Goal: Consume media (video, audio)

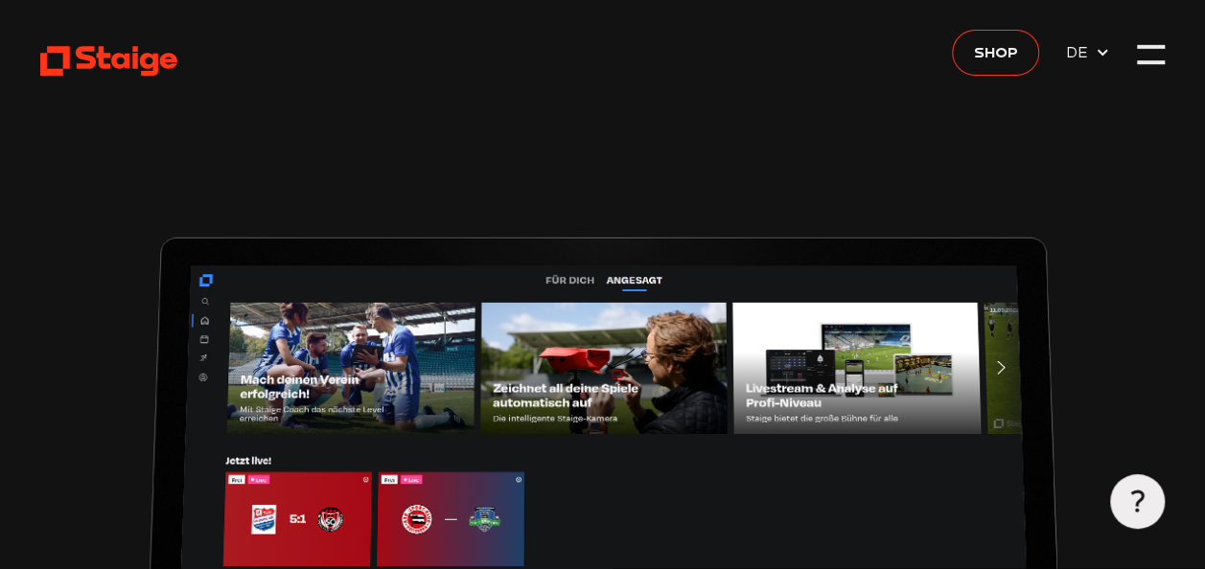
type input "0.8"
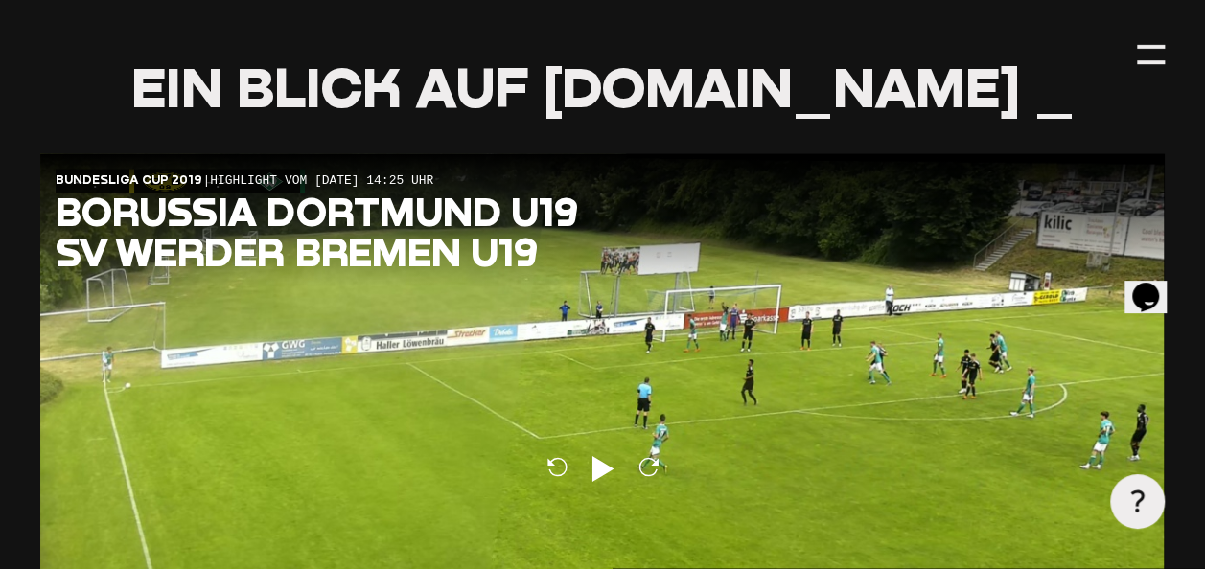
scroll to position [1821, 0]
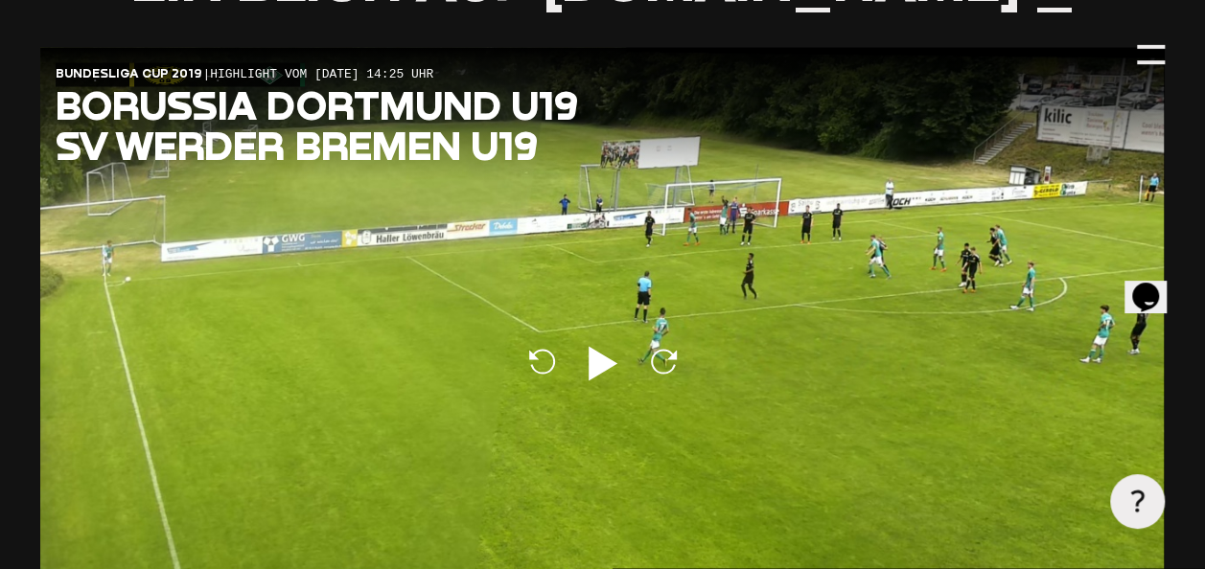
click at [597, 356] on icon at bounding box center [602, 364] width 29 height 34
click at [818, 214] on div at bounding box center [601, 364] width 1123 height 632
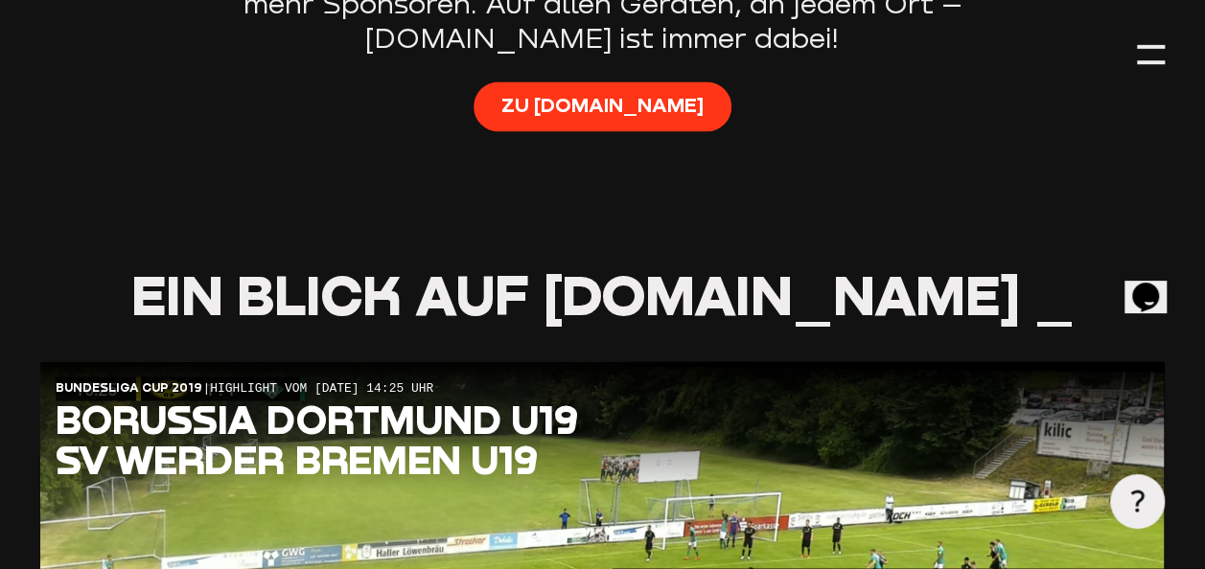
scroll to position [1342, 0]
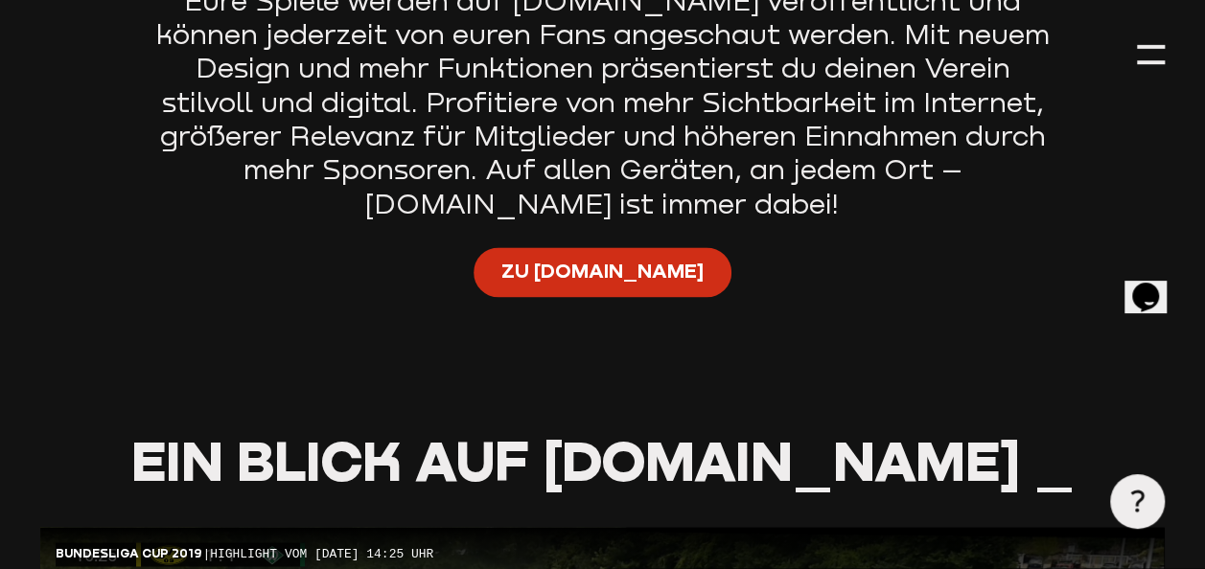
click at [604, 273] on span "Zu [DOMAIN_NAME]" at bounding box center [602, 271] width 202 height 27
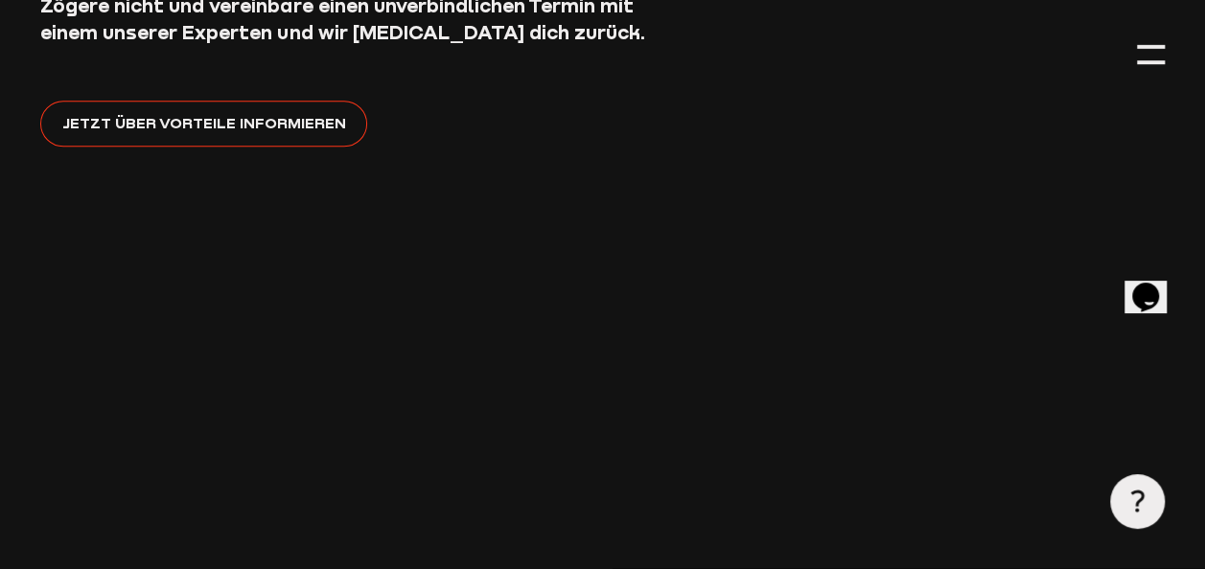
scroll to position [438, 0]
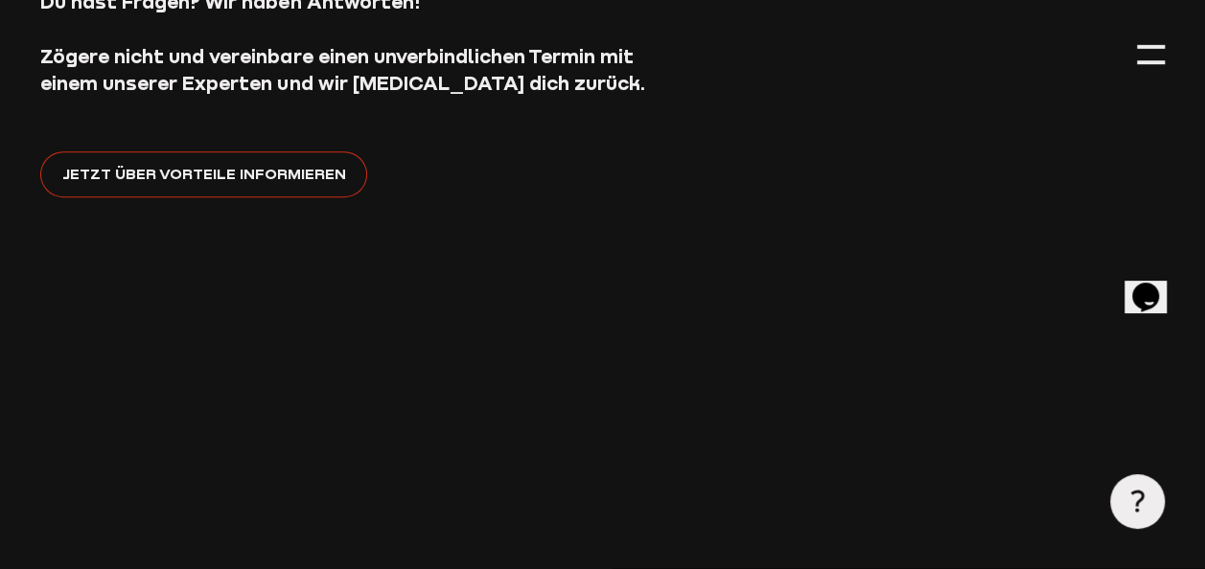
click at [180, 174] on span "Jetzt über Vorteile informieren" at bounding box center [204, 174] width 284 height 24
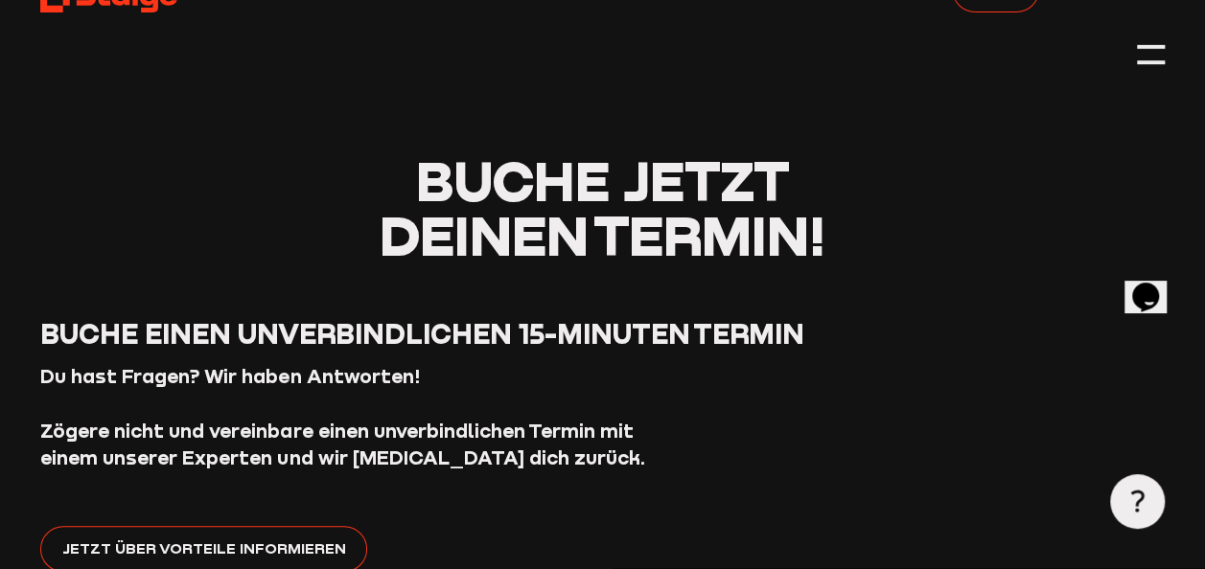
scroll to position [0, 0]
